Goal: Task Accomplishment & Management: Use online tool/utility

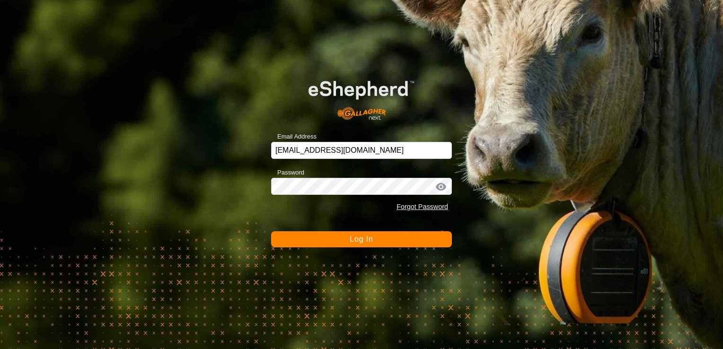
click at [359, 240] on span "Log In" at bounding box center [361, 239] width 23 height 8
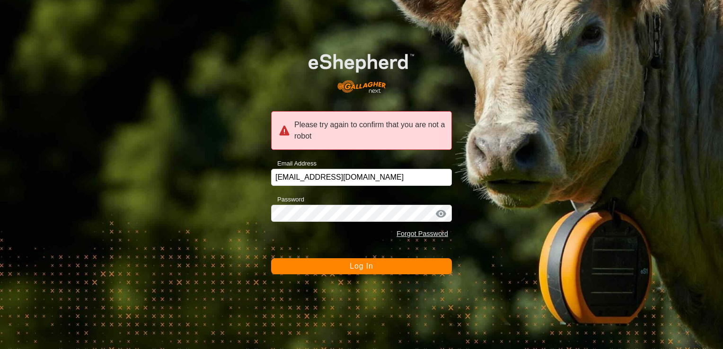
click at [368, 268] on span "Log In" at bounding box center [361, 266] width 23 height 8
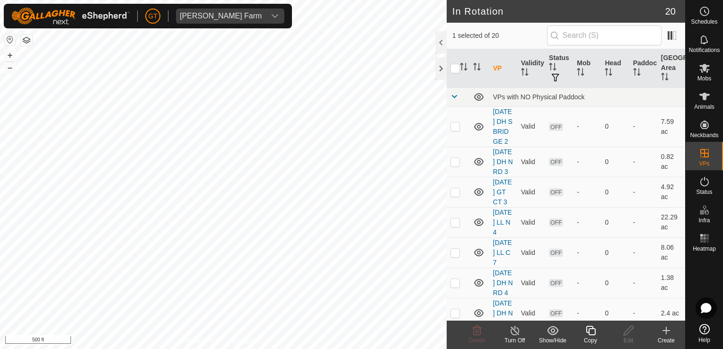
click at [593, 340] on div "Copy" at bounding box center [590, 340] width 38 height 9
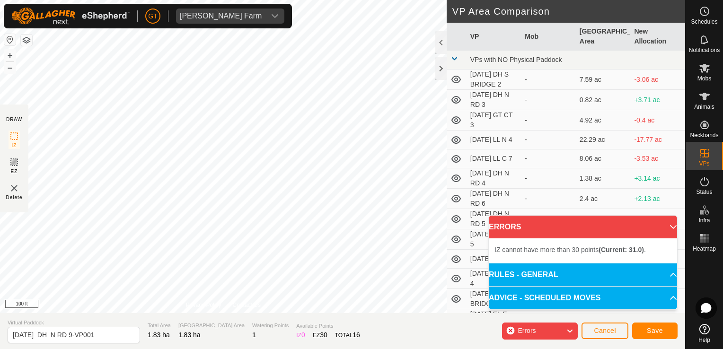
click at [503, 253] on body "[PERSON_NAME] Farm Schedules Notifications Mobs Animals Neckbands VPs Status In…" at bounding box center [361, 174] width 723 height 349
click at [449, 117] on div "DRAW IZ EZ Delete Privacy Policy Contact Us + – ⇧ i 100 ft VP Area Comparison V…" at bounding box center [342, 156] width 685 height 313
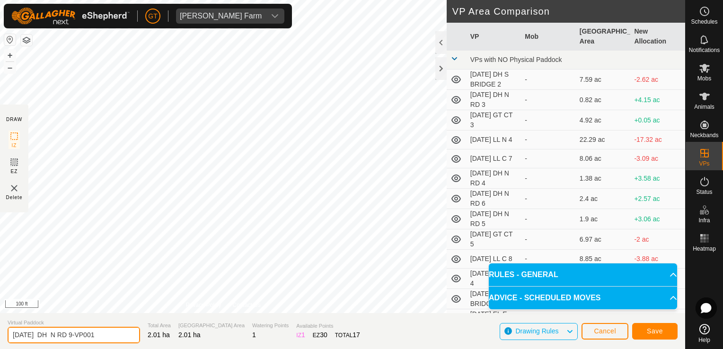
click at [120, 341] on input "[DATE] DH N RD 9-VP001" at bounding box center [74, 335] width 132 height 17
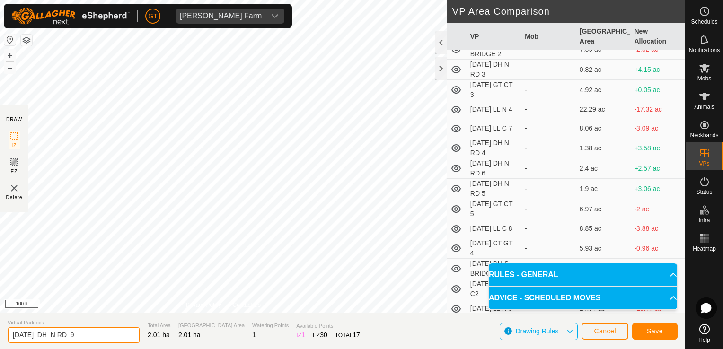
scroll to position [47, 0]
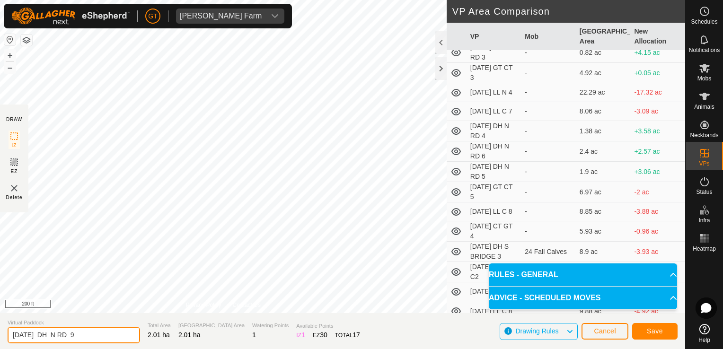
type input "[DATE] DH N RD 9"
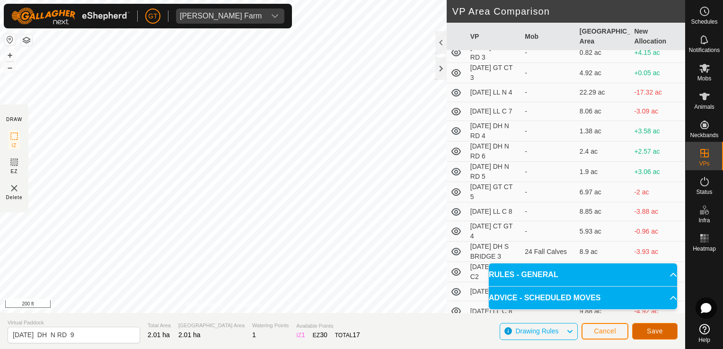
click at [656, 333] on span "Save" at bounding box center [655, 331] width 16 height 8
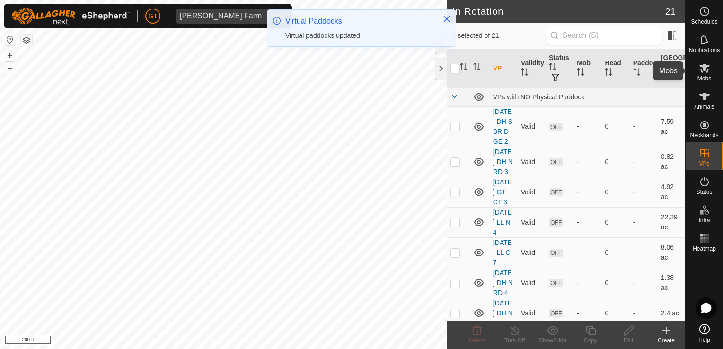
click at [701, 65] on icon at bounding box center [704, 67] width 11 height 11
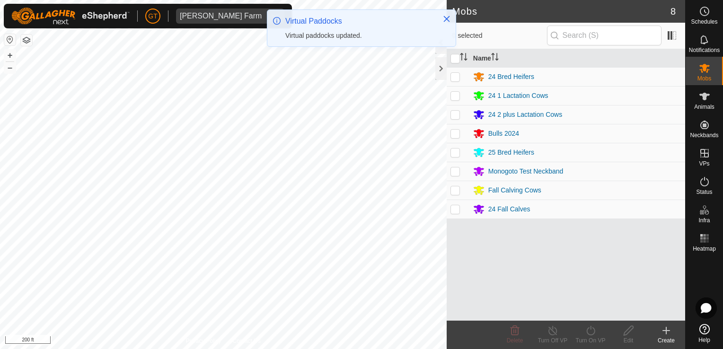
click at [452, 192] on p-checkbox at bounding box center [454, 190] width 9 height 8
checkbox input "true"
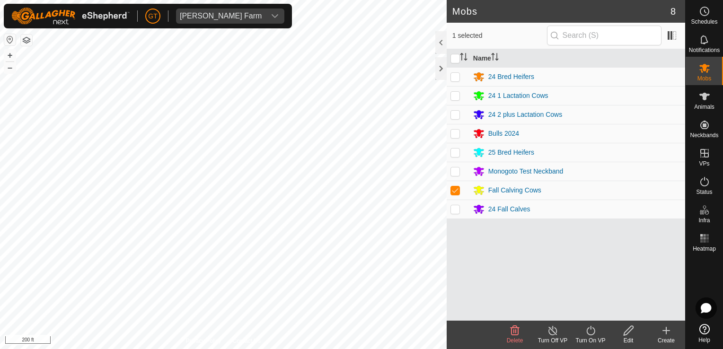
click at [592, 330] on icon at bounding box center [591, 330] width 12 height 11
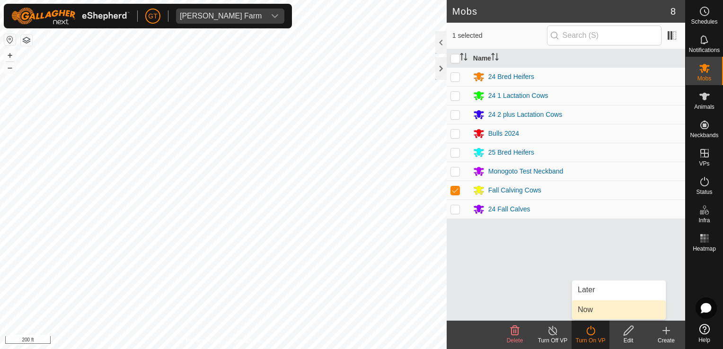
click at [599, 312] on link "Now" at bounding box center [619, 309] width 94 height 19
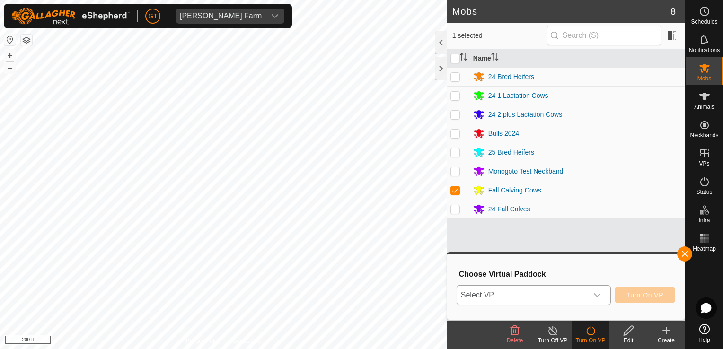
click at [602, 289] on div "dropdown trigger" at bounding box center [596, 295] width 19 height 19
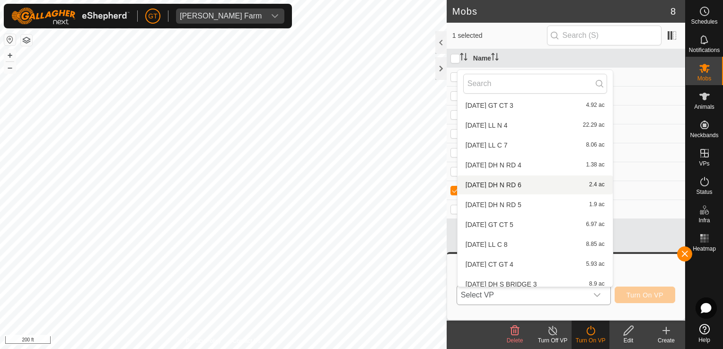
scroll to position [249, 0]
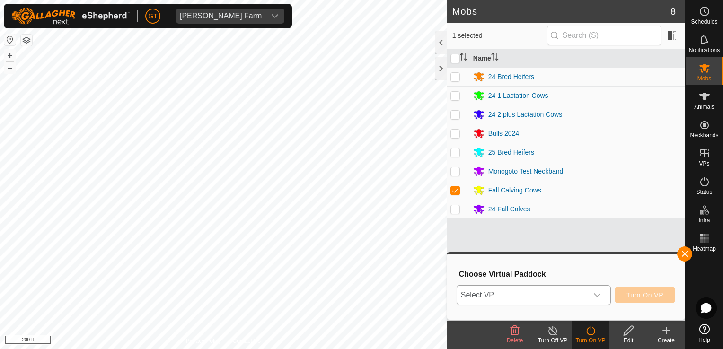
click at [597, 292] on icon "dropdown trigger" at bounding box center [597, 295] width 8 height 8
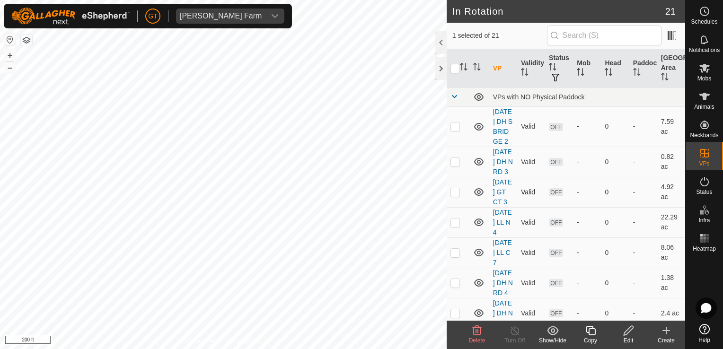
checkbox input "false"
checkbox input "true"
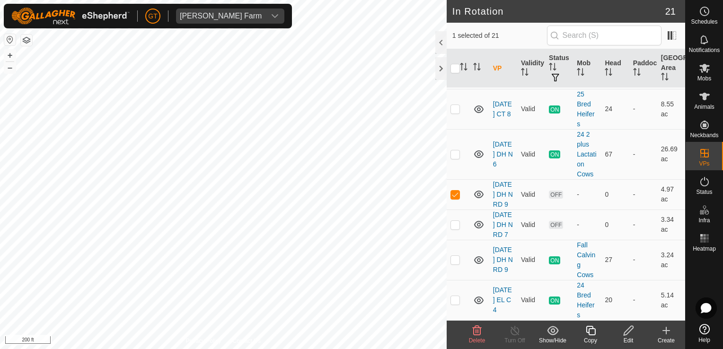
scroll to position [618, 0]
click at [698, 71] on es-mob-svg-icon at bounding box center [704, 68] width 17 height 15
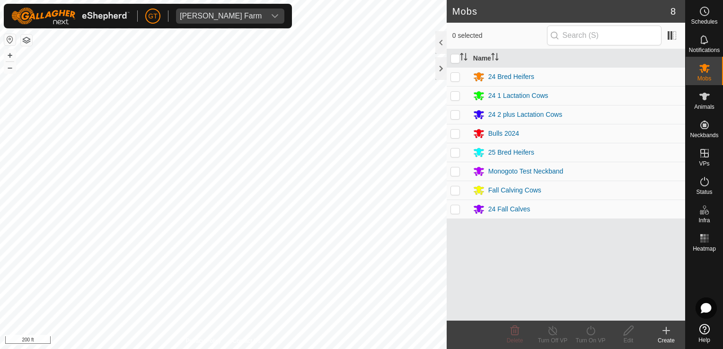
click at [452, 190] on p-checkbox at bounding box center [454, 190] width 9 height 8
checkbox input "true"
click at [590, 331] on icon at bounding box center [591, 330] width 12 height 11
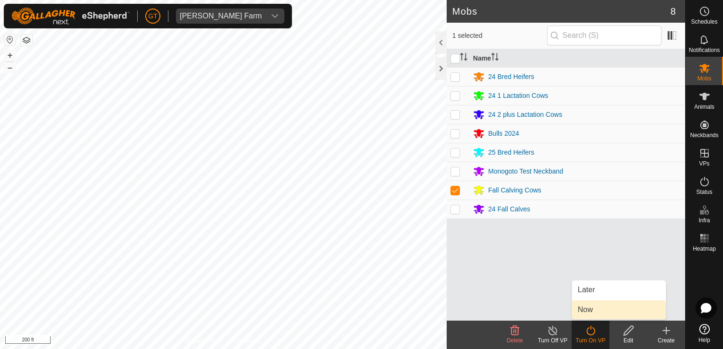
click at [605, 313] on link "Now" at bounding box center [619, 309] width 94 height 19
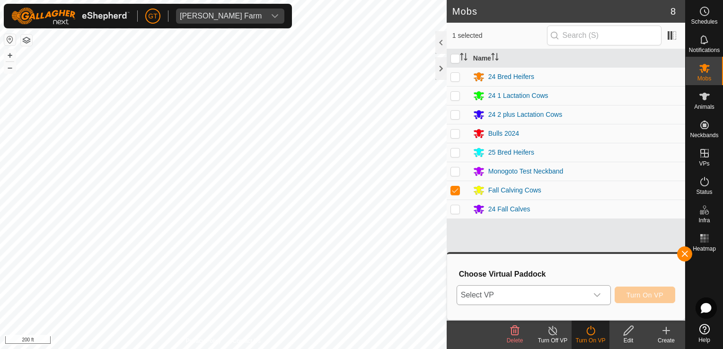
click at [601, 293] on icon "dropdown trigger" at bounding box center [597, 295] width 8 height 8
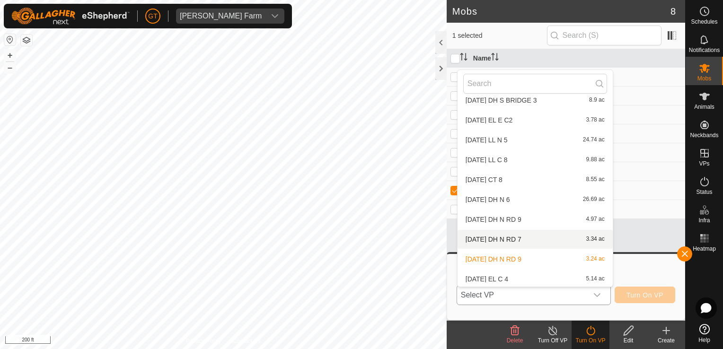
scroll to position [249, 0]
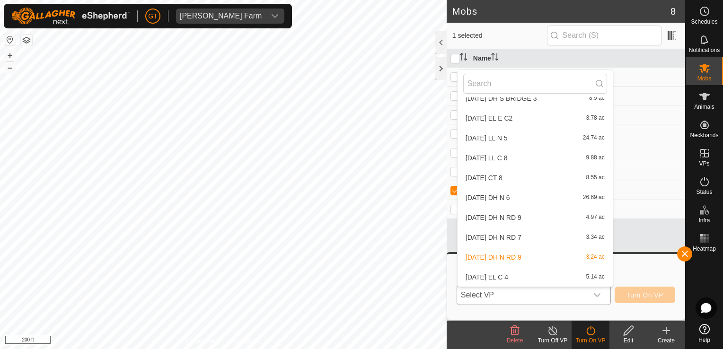
click at [547, 216] on li "[DATE] DH N RD 9 4.97 ac" at bounding box center [534, 217] width 155 height 19
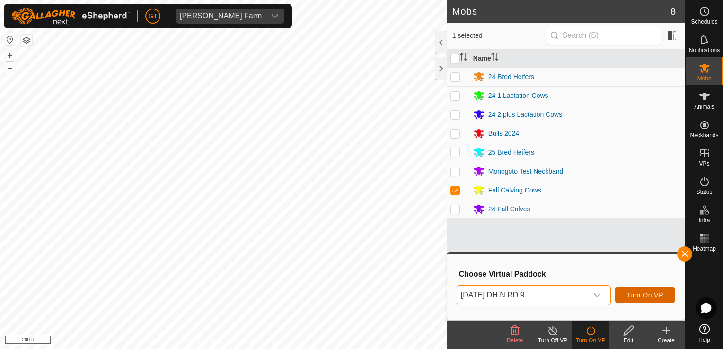
click at [643, 294] on span "Turn On VP" at bounding box center [644, 295] width 37 height 8
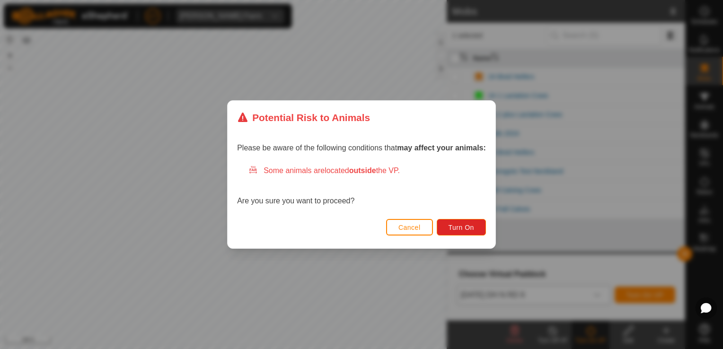
click at [458, 236] on div "Cancel Turn On" at bounding box center [362, 232] width 268 height 32
click at [465, 231] on span "Turn On" at bounding box center [461, 228] width 26 height 8
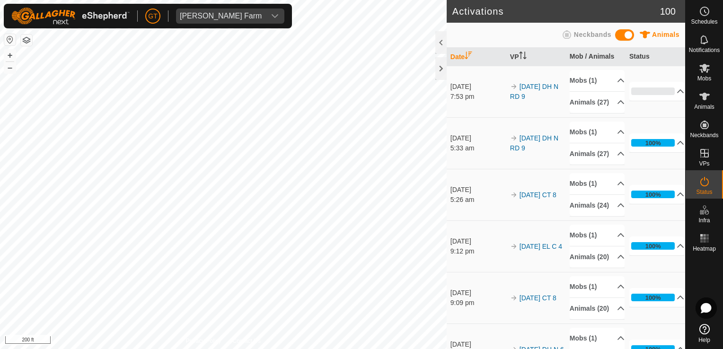
click at [532, 117] on td "[DATE] DH N RD 9" at bounding box center [536, 92] width 60 height 52
click at [706, 64] on icon at bounding box center [704, 67] width 11 height 11
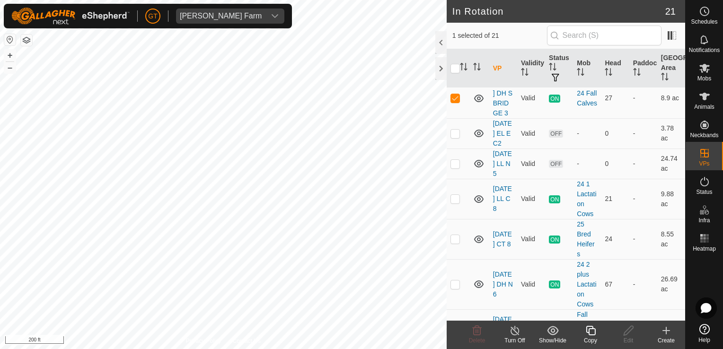
scroll to position [378, 0]
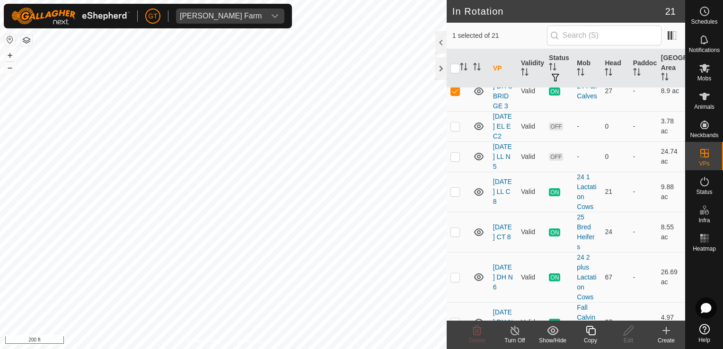
click at [592, 330] on icon at bounding box center [591, 330] width 12 height 11
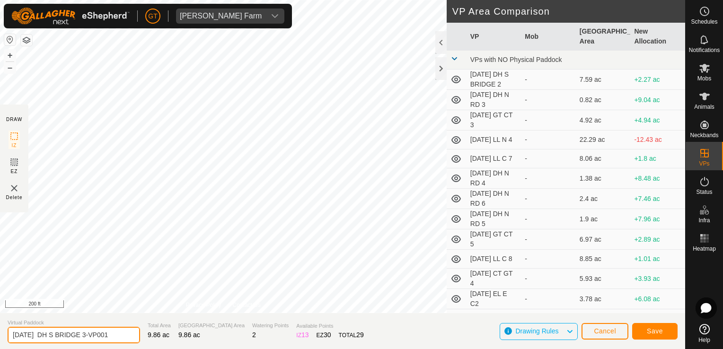
click at [123, 338] on input "[DATE] DH S BRIDGE 3-VP001" at bounding box center [74, 335] width 132 height 17
type input "[DATE] DH S BRIDGE 4"
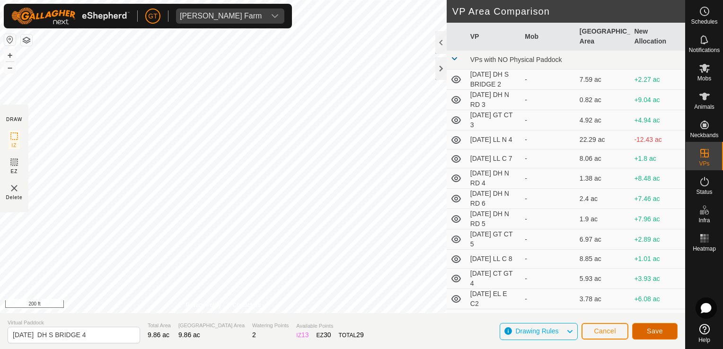
click at [662, 335] on button "Save" at bounding box center [654, 331] width 45 height 17
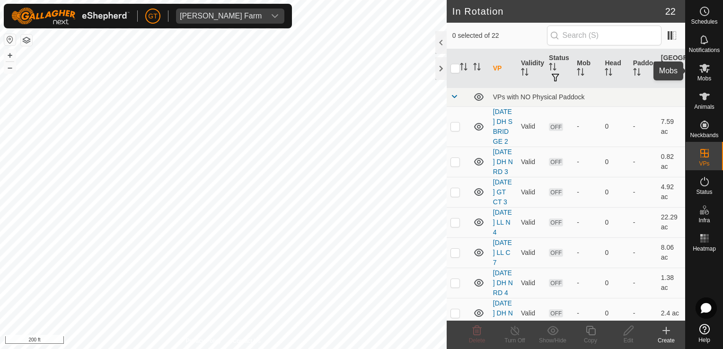
click at [710, 73] on es-mob-svg-icon at bounding box center [704, 68] width 17 height 15
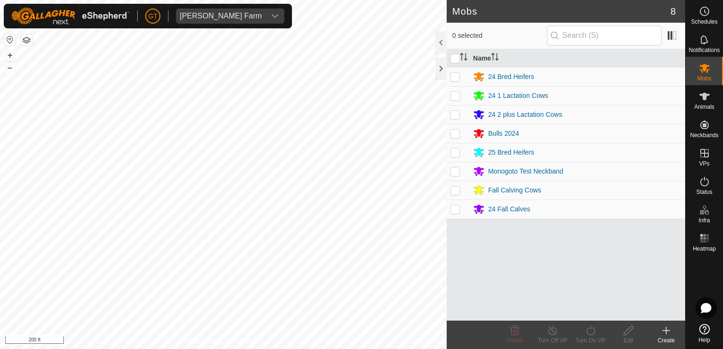
click at [460, 205] on td at bounding box center [458, 209] width 23 height 19
checkbox input "true"
click at [595, 330] on icon at bounding box center [591, 330] width 12 height 11
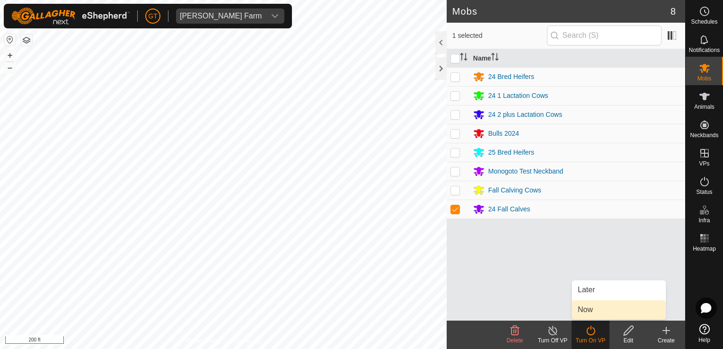
click at [599, 304] on link "Now" at bounding box center [619, 309] width 94 height 19
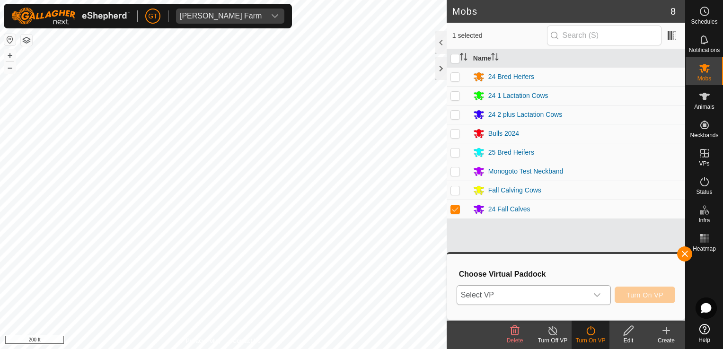
click at [600, 297] on icon "dropdown trigger" at bounding box center [597, 295] width 8 height 8
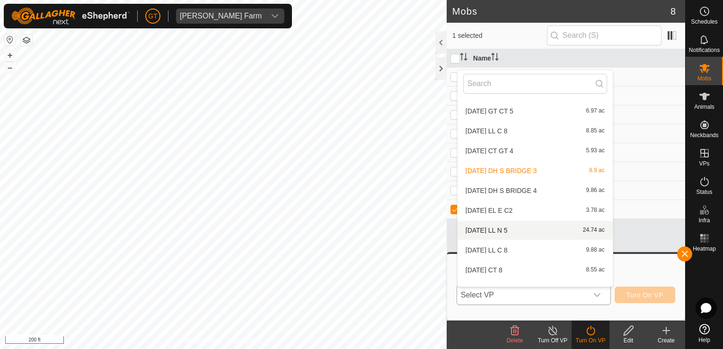
scroll to position [174, 0]
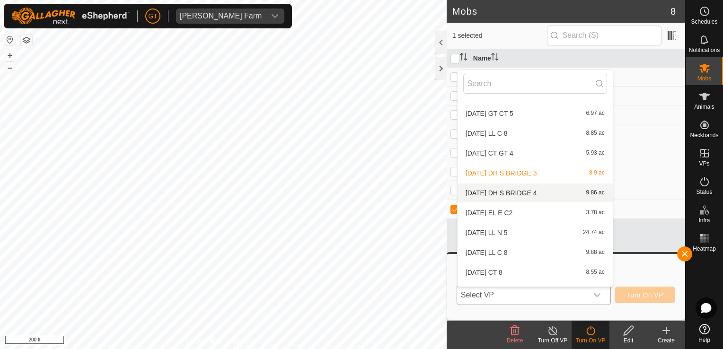
click at [535, 190] on li "[DATE] DH S BRIDGE 4 9.86 ac" at bounding box center [534, 193] width 155 height 19
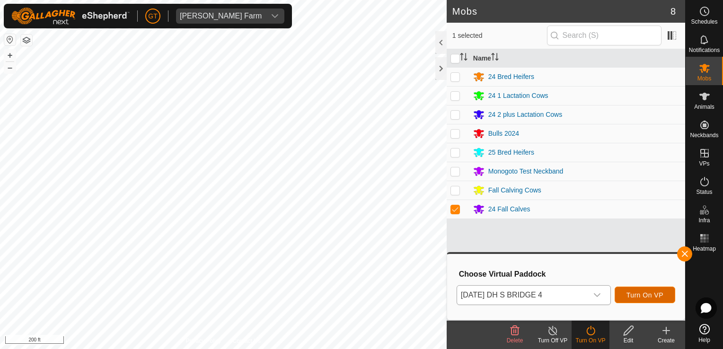
click at [659, 292] on span "Turn On VP" at bounding box center [644, 295] width 37 height 8
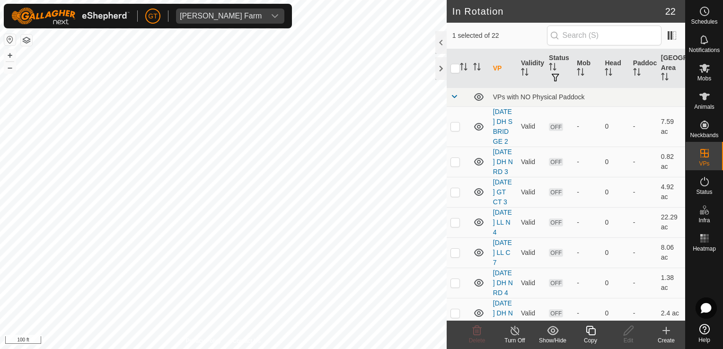
click at [593, 328] on icon at bounding box center [591, 330] width 12 height 11
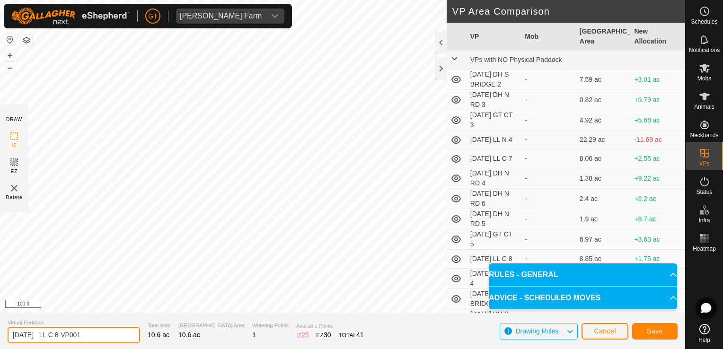
click at [103, 338] on input "[DATE] LL C 8-VP001" at bounding box center [74, 335] width 132 height 17
type input "[DATE] LL C 9"
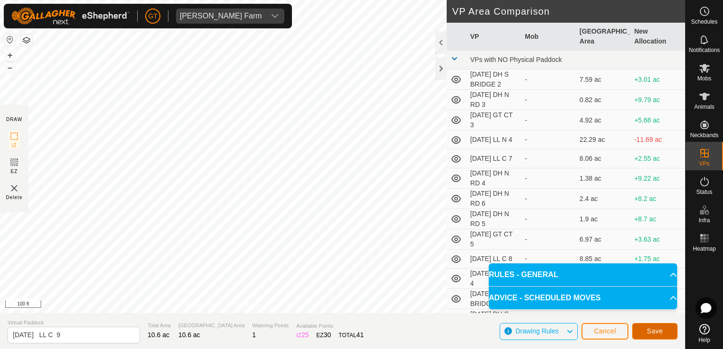
click at [660, 336] on button "Save" at bounding box center [654, 331] width 45 height 17
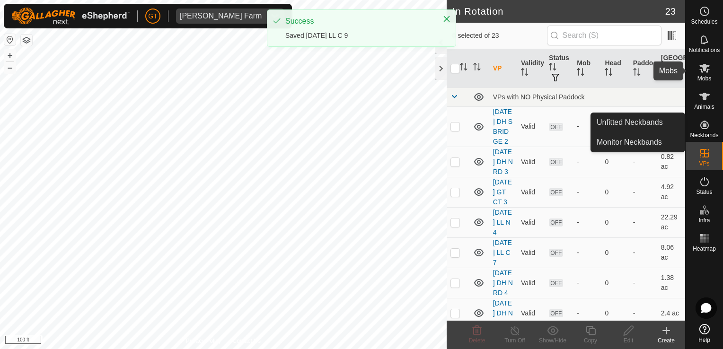
click at [707, 63] on icon at bounding box center [704, 67] width 11 height 11
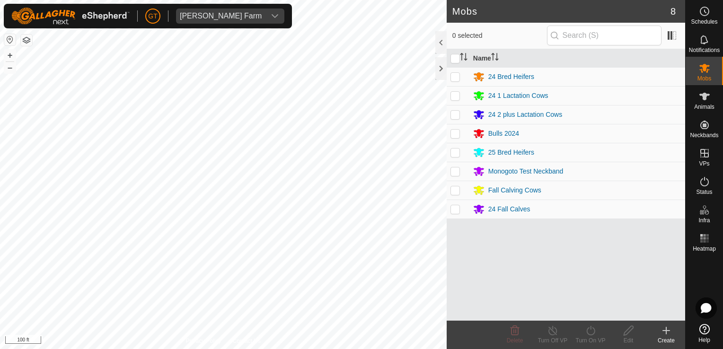
click at [455, 95] on p-checkbox at bounding box center [454, 96] width 9 height 8
checkbox input "true"
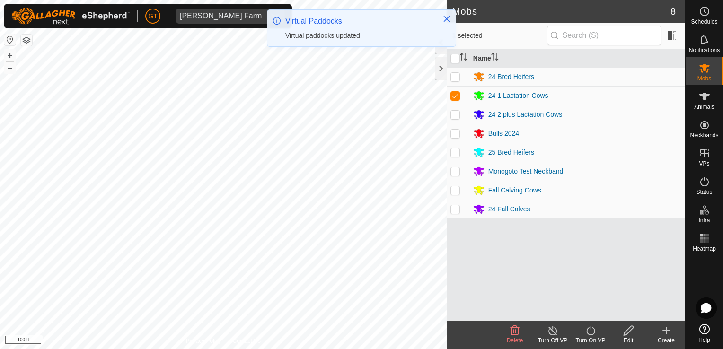
click at [587, 330] on icon at bounding box center [591, 330] width 12 height 11
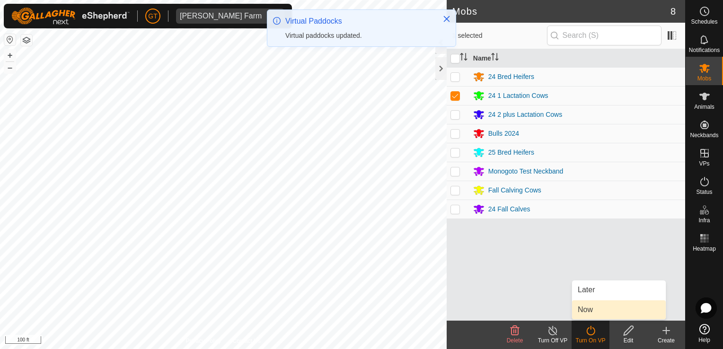
click at [597, 309] on link "Now" at bounding box center [619, 309] width 94 height 19
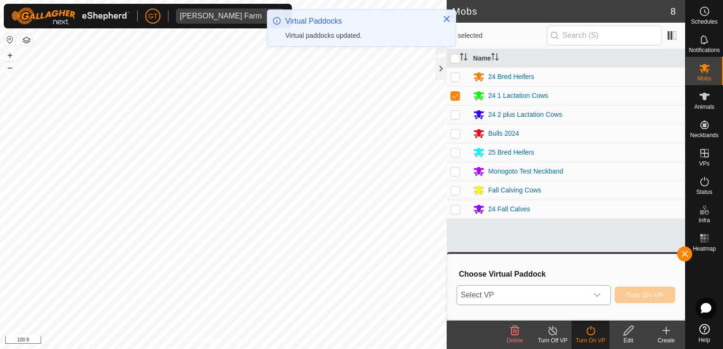
click at [599, 295] on icon "dropdown trigger" at bounding box center [597, 295] width 8 height 8
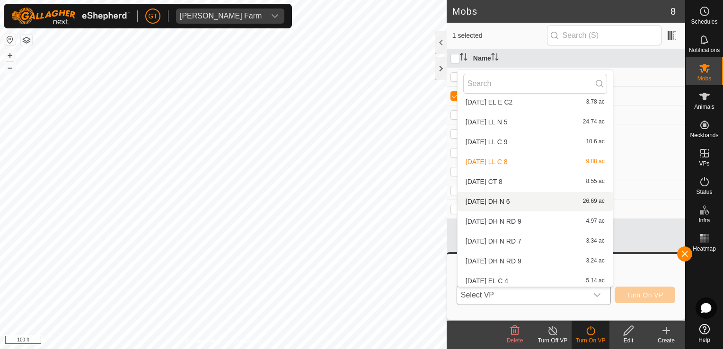
scroll to position [289, 0]
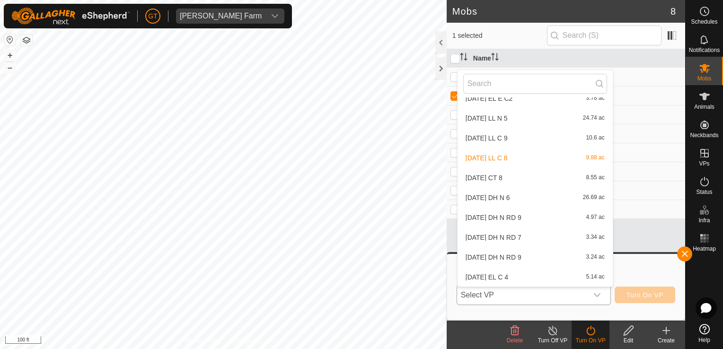
click at [527, 135] on li "[DATE] LL C 9 10.6 ac" at bounding box center [534, 138] width 155 height 19
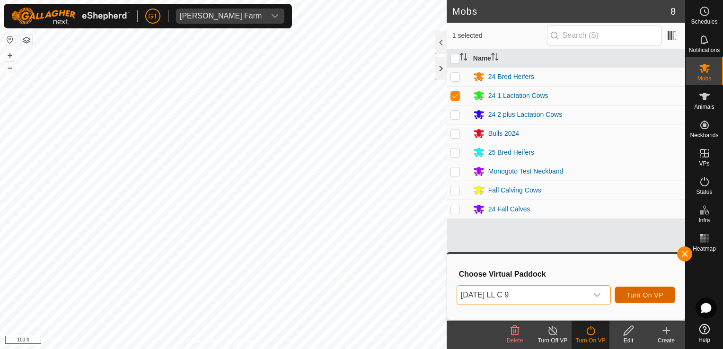
click at [636, 296] on span "Turn On VP" at bounding box center [644, 295] width 37 height 8
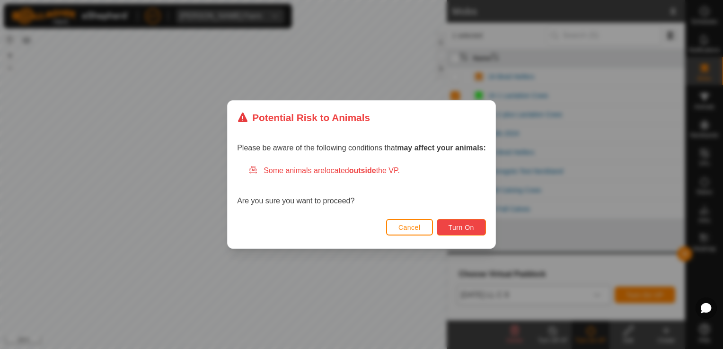
click at [477, 232] on button "Turn On" at bounding box center [461, 227] width 49 height 17
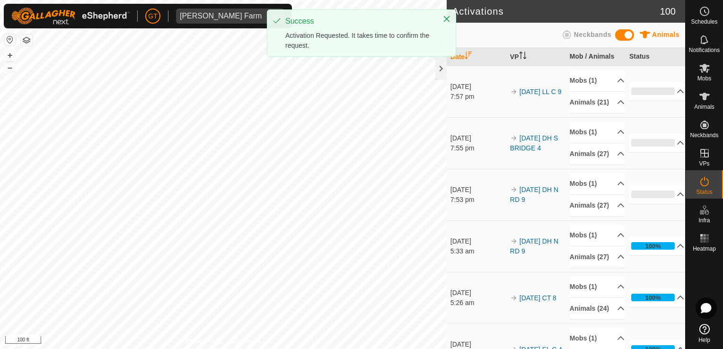
drag, startPoint x: 304, startPoint y: 162, endPoint x: 310, endPoint y: 373, distance: 211.5
click at [310, 349] on html "[PERSON_NAME] Farm Schedules Notifications Mobs Animals Neckbands VPs Status In…" at bounding box center [361, 174] width 723 height 349
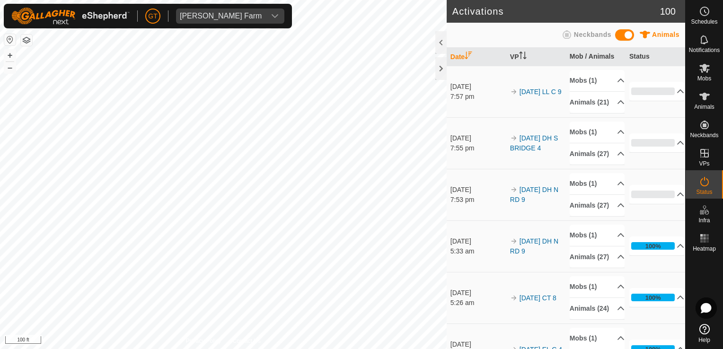
click at [276, 349] on html "[PERSON_NAME] Farm Schedules Notifications Mobs Animals Neckbands VPs Status In…" at bounding box center [361, 174] width 723 height 349
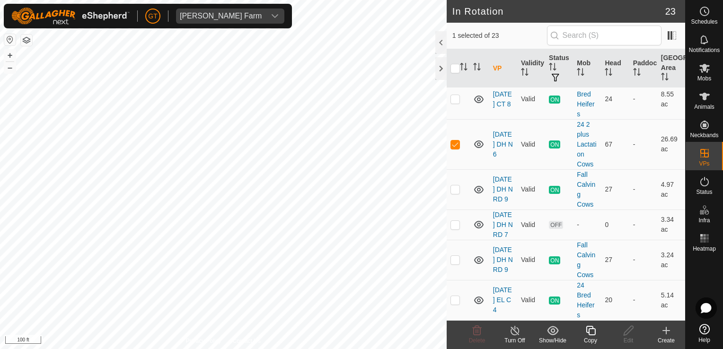
scroll to position [615, 0]
click at [595, 332] on icon at bounding box center [590, 330] width 9 height 9
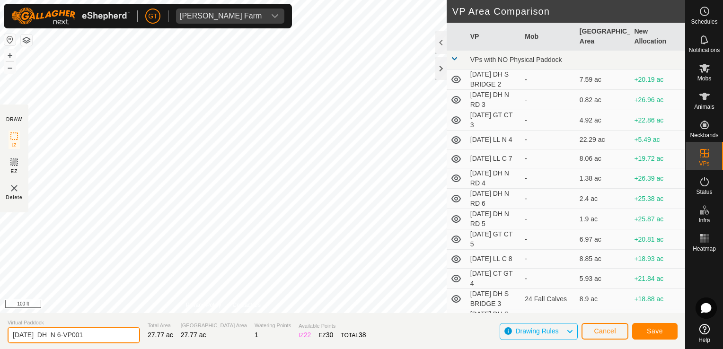
click at [108, 335] on input "[DATE] DH N 6-VP001" at bounding box center [74, 335] width 132 height 17
type input "[DATE] DH N 7"
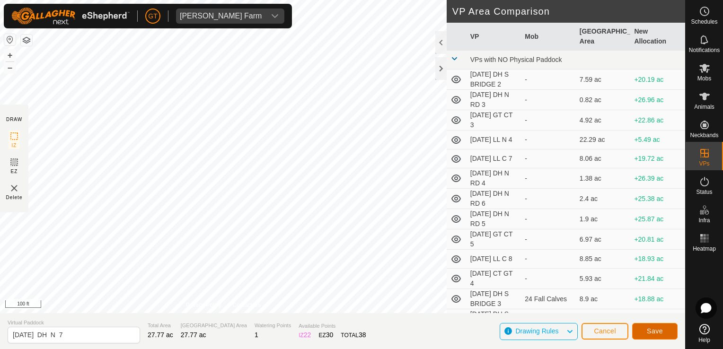
click at [660, 338] on button "Save" at bounding box center [654, 331] width 45 height 17
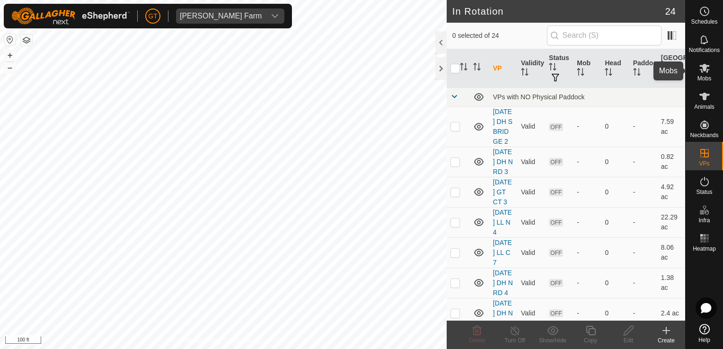
click at [712, 83] on div "Mobs" at bounding box center [703, 71] width 37 height 28
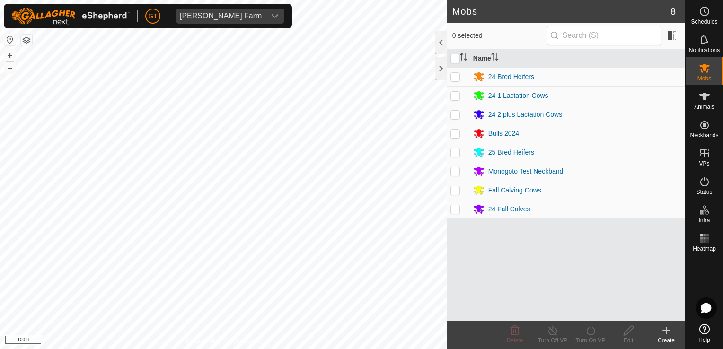
click at [456, 117] on p-checkbox at bounding box center [454, 115] width 9 height 8
checkbox input "true"
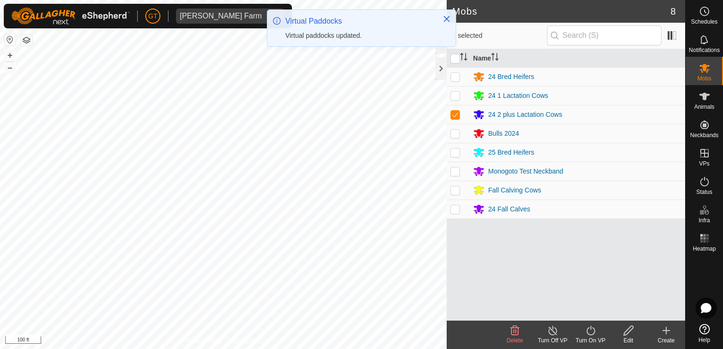
click at [590, 328] on icon at bounding box center [591, 330] width 12 height 11
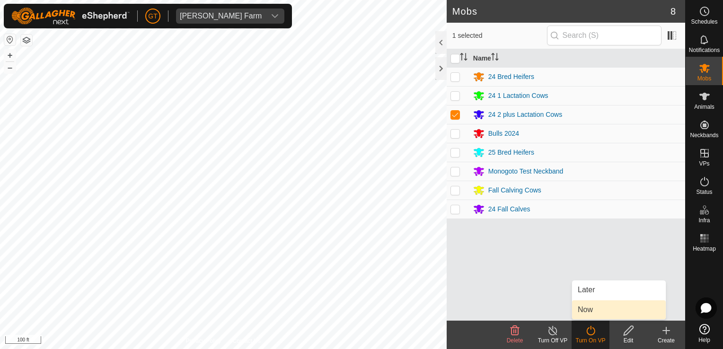
click at [588, 310] on link "Now" at bounding box center [619, 309] width 94 height 19
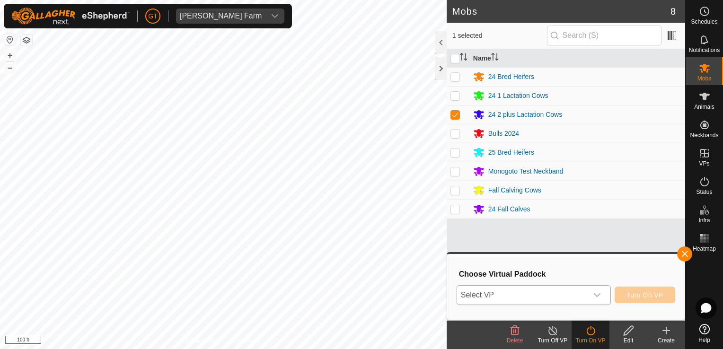
click at [605, 292] on div "dropdown trigger" at bounding box center [596, 295] width 19 height 19
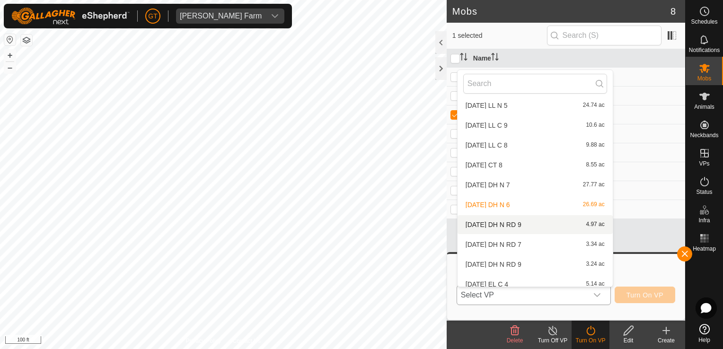
scroll to position [308, 0]
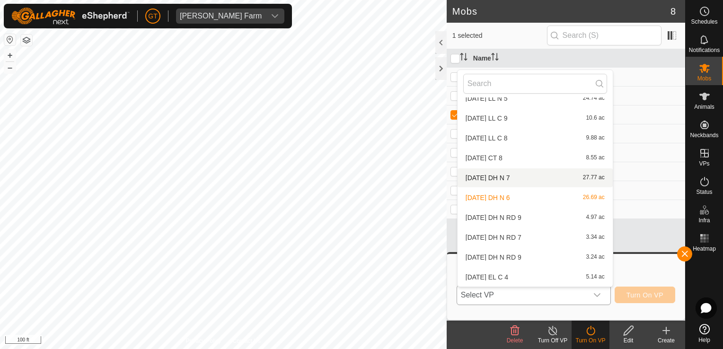
click at [520, 179] on li "[DATE] DH N 7 27.77 ac" at bounding box center [534, 177] width 155 height 19
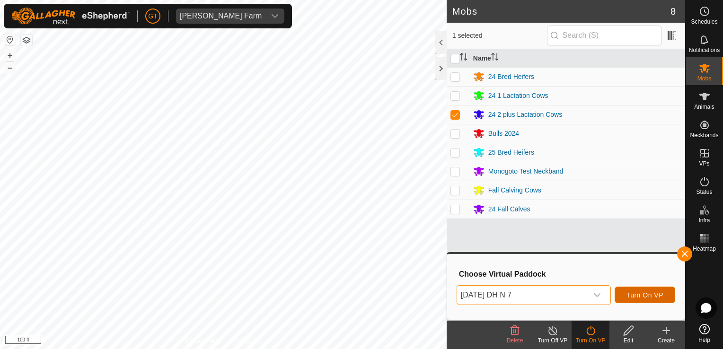
click at [633, 294] on span "Turn On VP" at bounding box center [644, 295] width 37 height 8
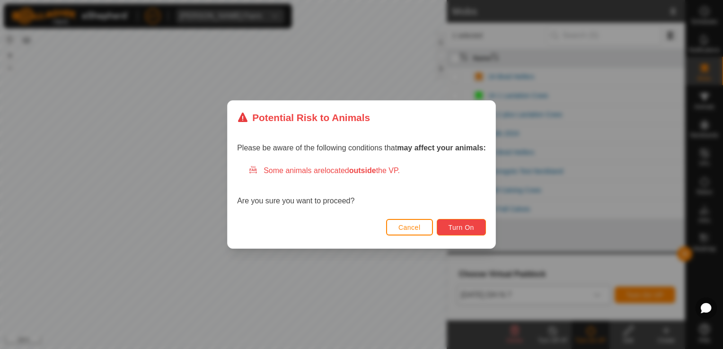
click at [443, 222] on button "Turn On" at bounding box center [461, 227] width 49 height 17
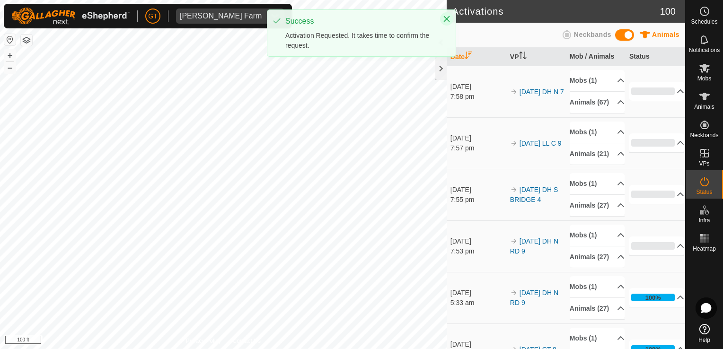
click at [445, 18] on icon "Close" at bounding box center [447, 19] width 6 height 6
